Goal: Transaction & Acquisition: Purchase product/service

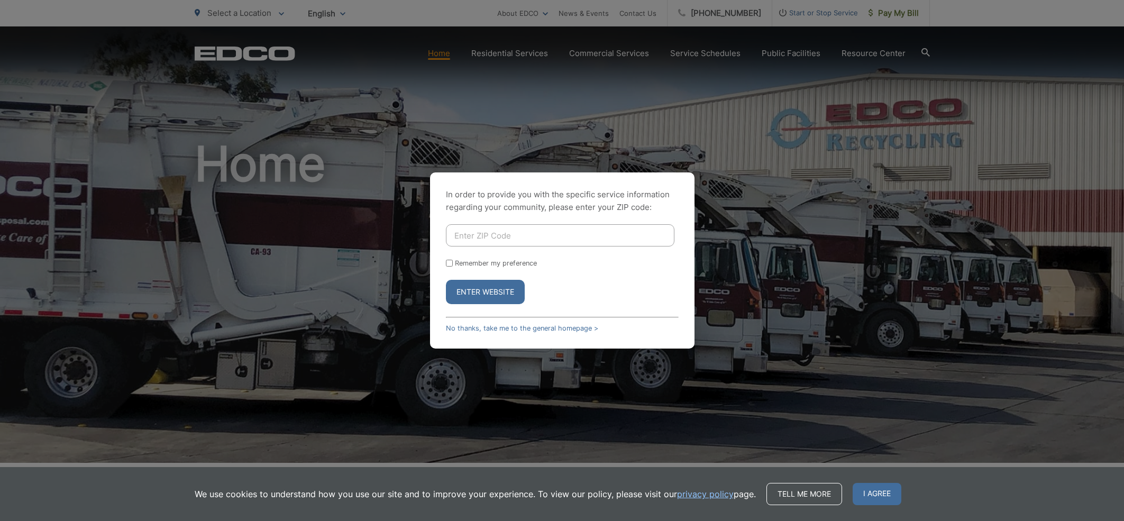
click at [525, 236] on input "Enter ZIP Code" at bounding box center [560, 235] width 228 height 22
type input "92020"
click at [501, 296] on button "Enter Website" at bounding box center [485, 292] width 79 height 24
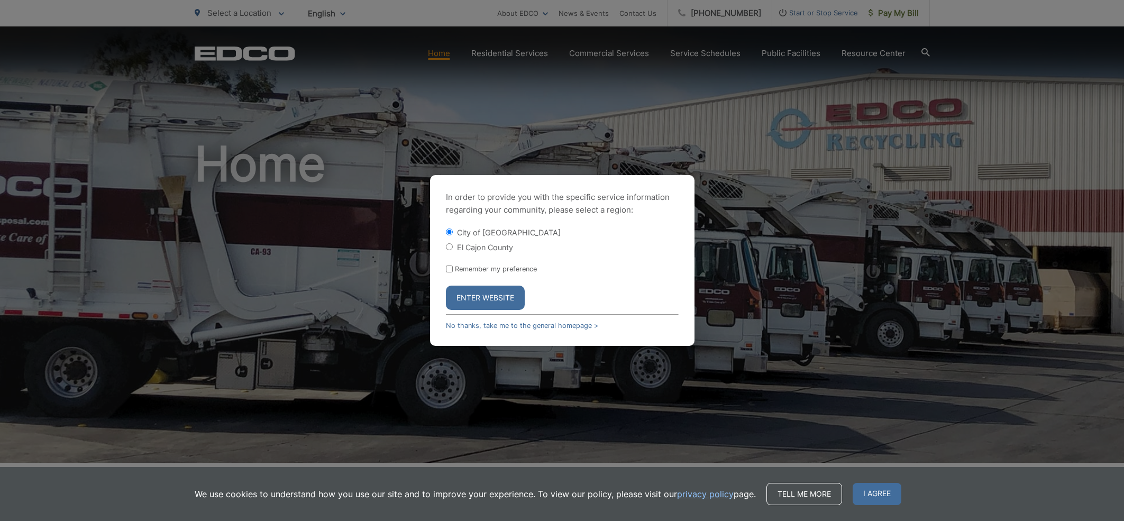
click at [448, 249] on input "El Cajon County" at bounding box center [449, 246] width 7 height 7
radio input "true"
click at [492, 297] on button "Enter Website" at bounding box center [485, 298] width 79 height 24
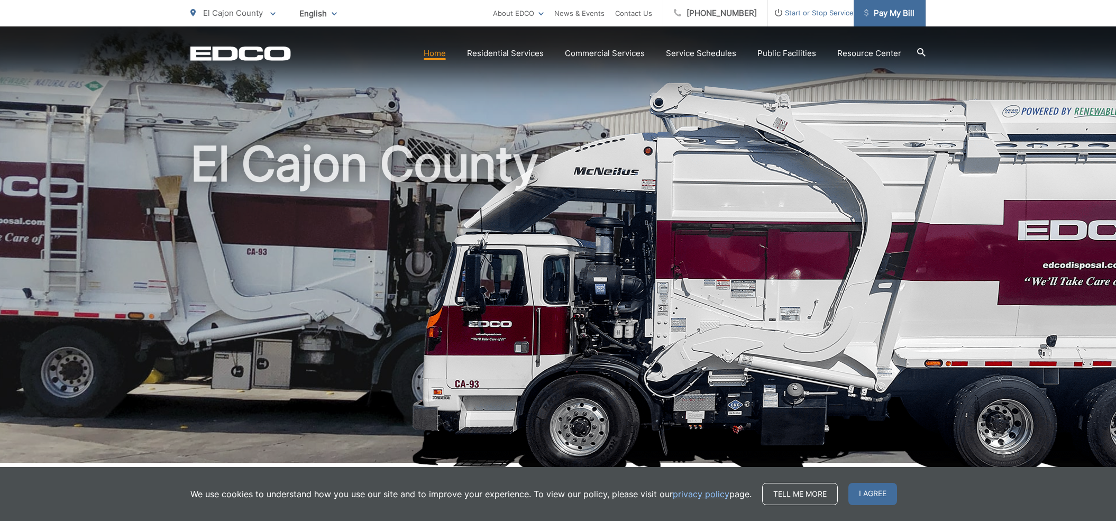
click at [883, 15] on span "Pay My Bill" at bounding box center [889, 13] width 50 height 13
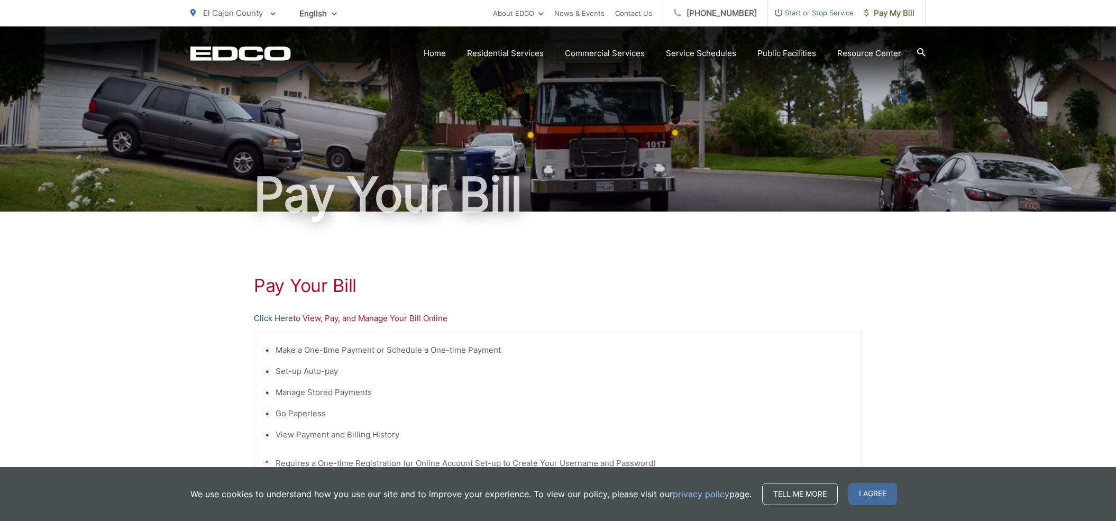
click at [281, 317] on link "Click Here" at bounding box center [273, 318] width 39 height 13
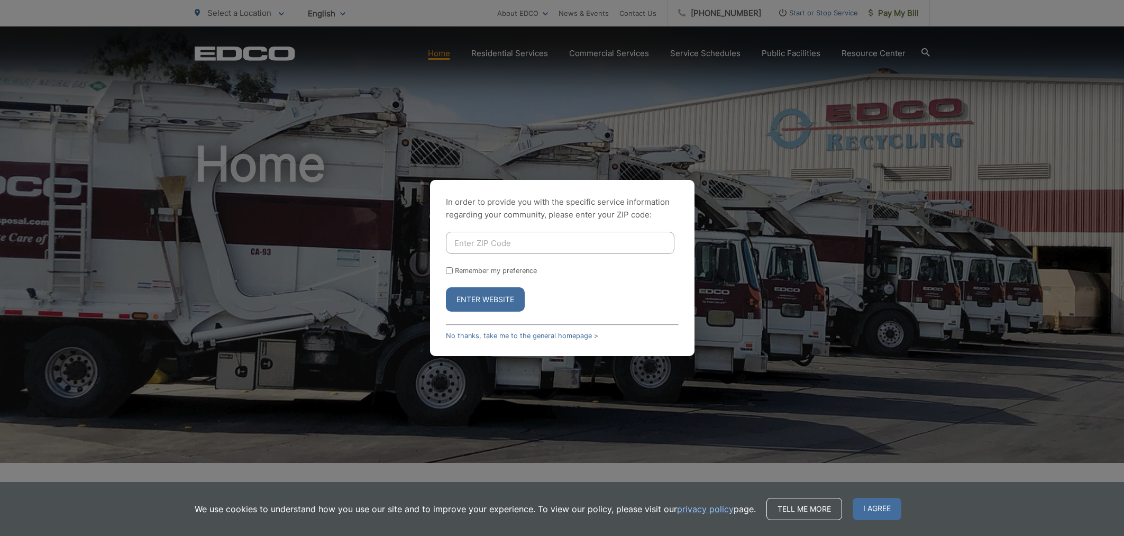
click at [491, 244] on input "Enter ZIP Code" at bounding box center [560, 243] width 228 height 22
type input "92020"
click at [492, 300] on button "Enter Website" at bounding box center [485, 299] width 79 height 24
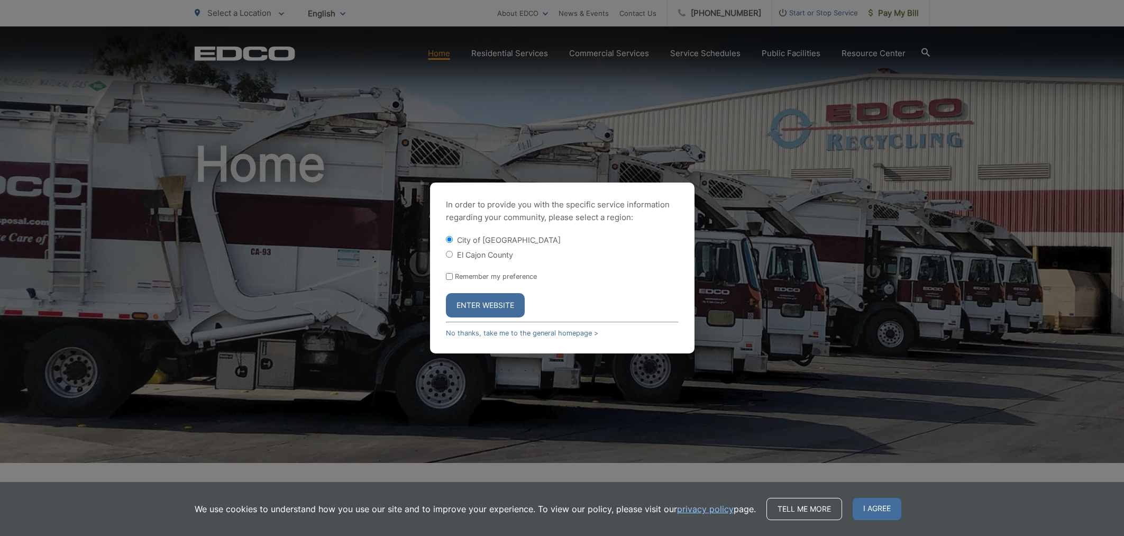
click at [449, 251] on div "El Cajon County" at bounding box center [562, 254] width 233 height 11
click at [450, 257] on input "El Cajon County" at bounding box center [449, 254] width 7 height 7
radio input "true"
click at [503, 307] on button "Enter Website" at bounding box center [485, 305] width 79 height 24
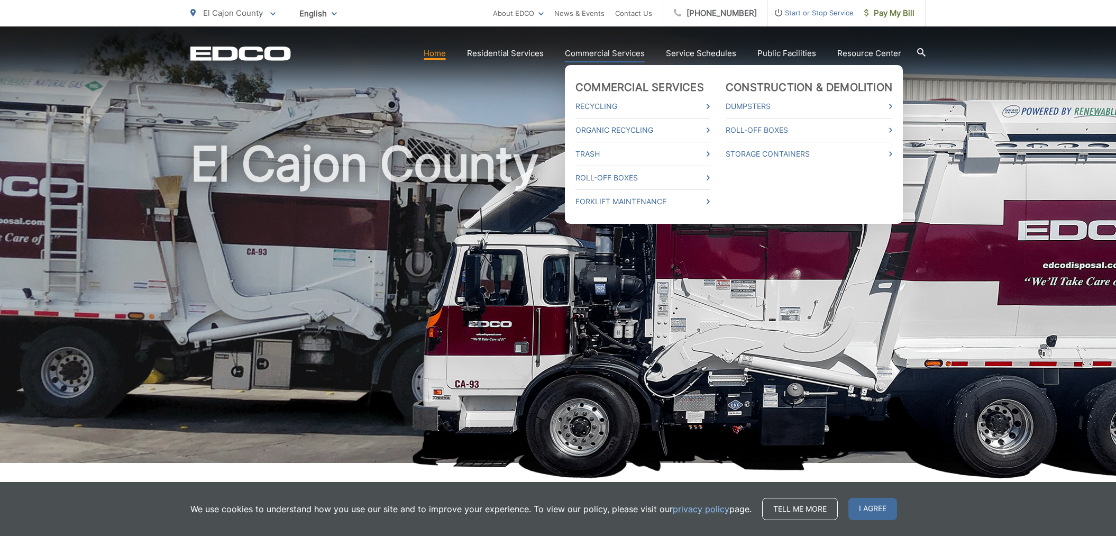
click at [612, 58] on link "Commercial Services" at bounding box center [605, 53] width 80 height 13
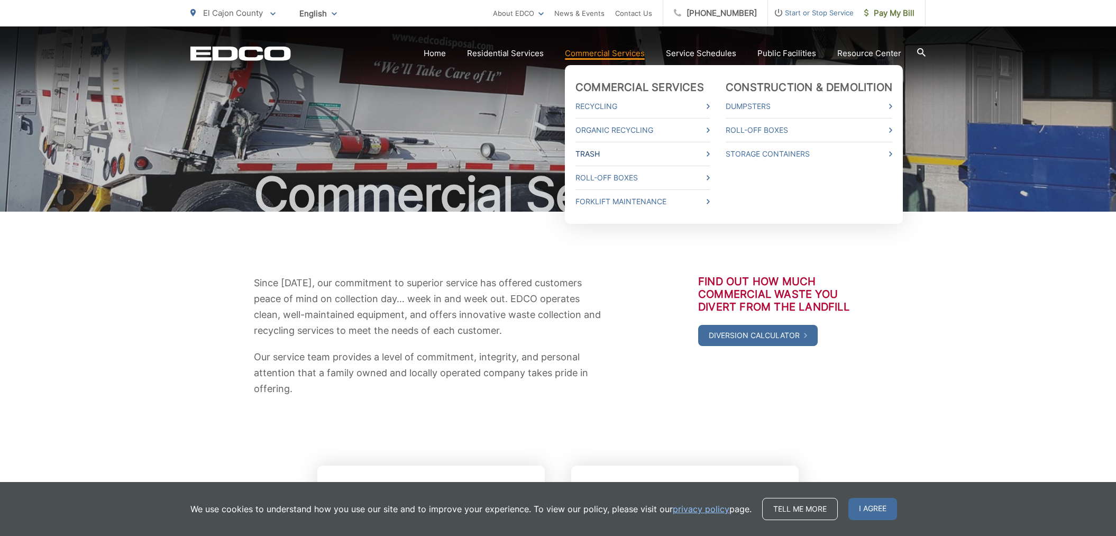
click at [595, 157] on link "Trash" at bounding box center [642, 154] width 134 height 13
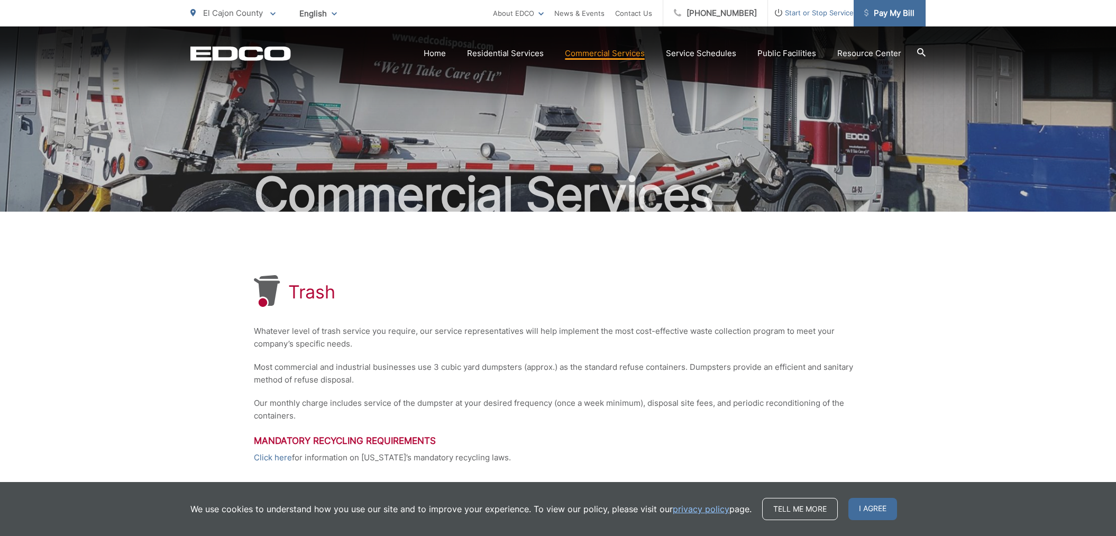
click at [892, 11] on span "Pay My Bill" at bounding box center [889, 13] width 50 height 13
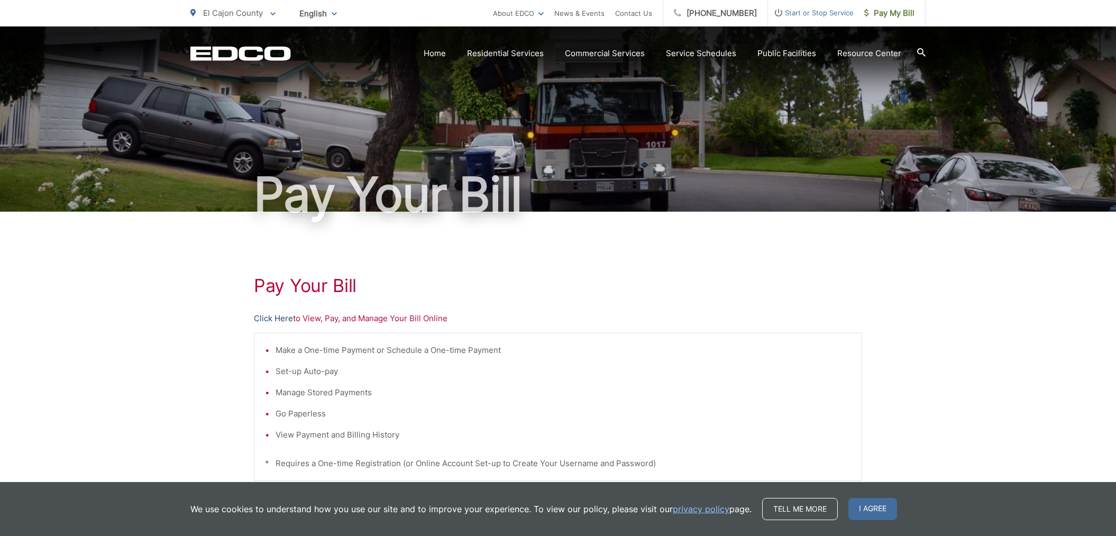
click at [285, 319] on link "Click Here" at bounding box center [273, 318] width 39 height 13
